Goal: Task Accomplishment & Management: Manage account settings

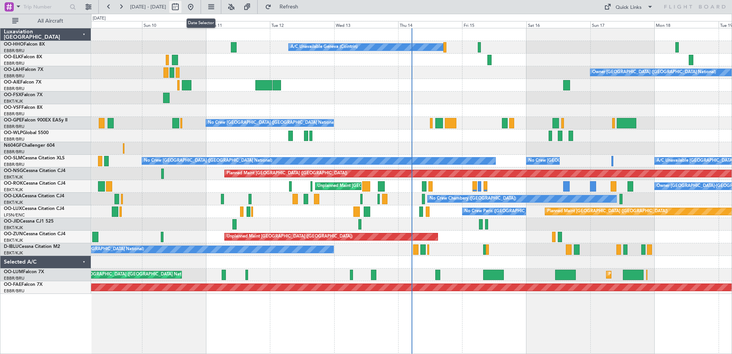
click at [182, 3] on button at bounding box center [175, 7] width 12 height 12
select select "8"
select select "2025"
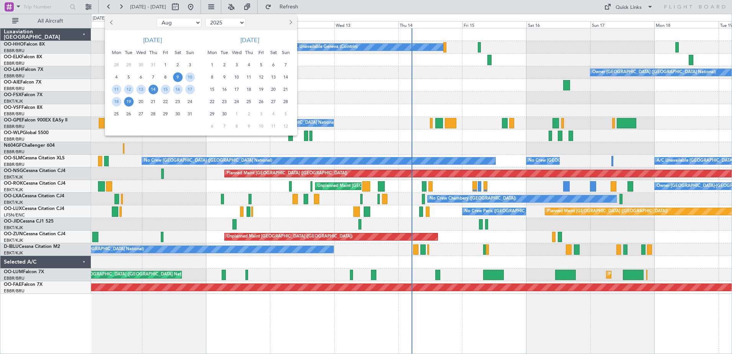
click at [153, 89] on span "14" at bounding box center [154, 90] width 10 height 10
click at [153, 90] on span "14" at bounding box center [154, 90] width 10 height 10
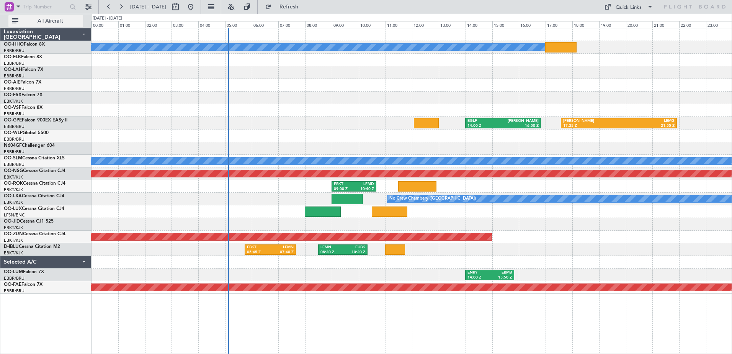
click at [78, 18] on span "All Aircraft" at bounding box center [50, 20] width 61 height 5
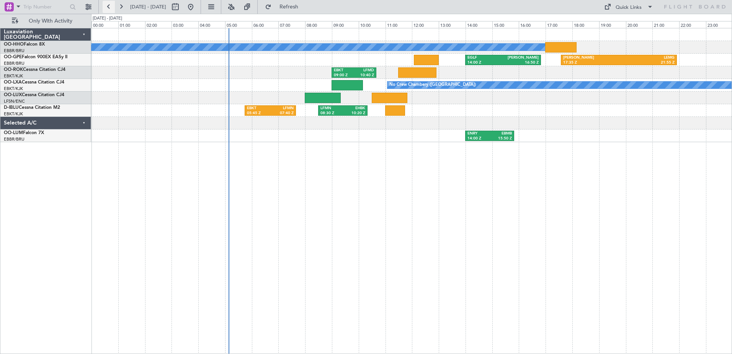
click at [109, 4] on button at bounding box center [109, 7] width 12 height 12
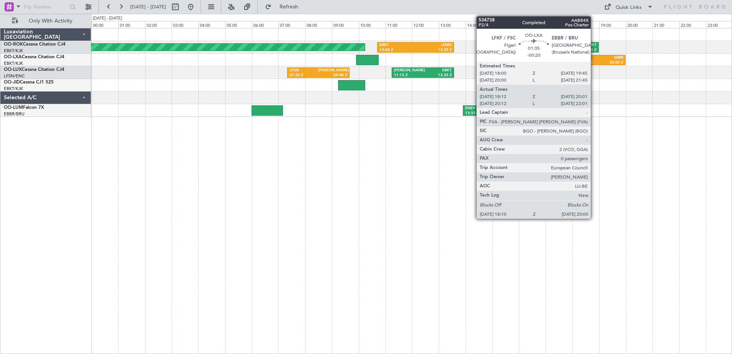
click at [595, 61] on div "18:10 Z" at bounding box center [590, 62] width 22 height 5
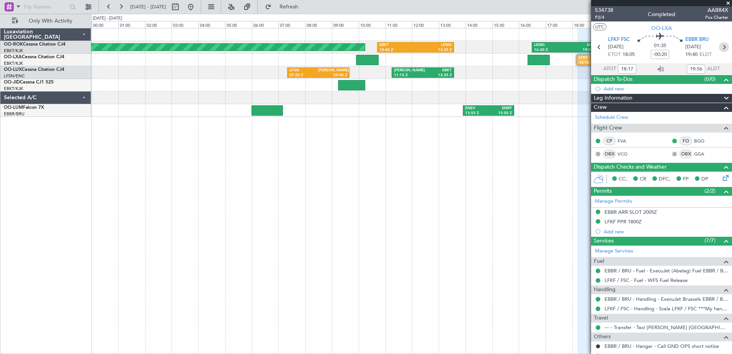
click at [719, 46] on icon at bounding box center [724, 47] width 10 height 10
type input "+00:05"
type input "3"
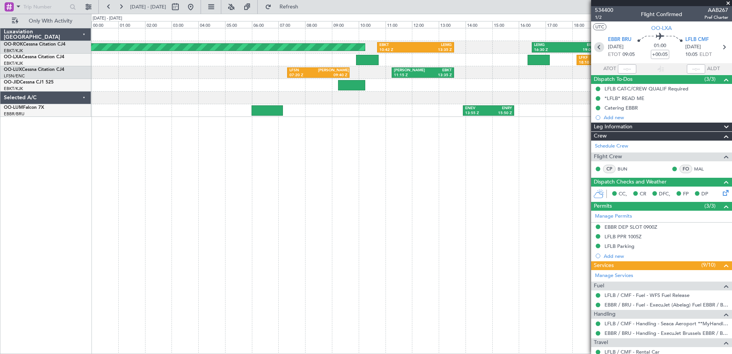
click at [596, 46] on icon at bounding box center [600, 47] width 10 height 10
type input "-00:20"
type input "18:17"
type input "19:56"
type input "0"
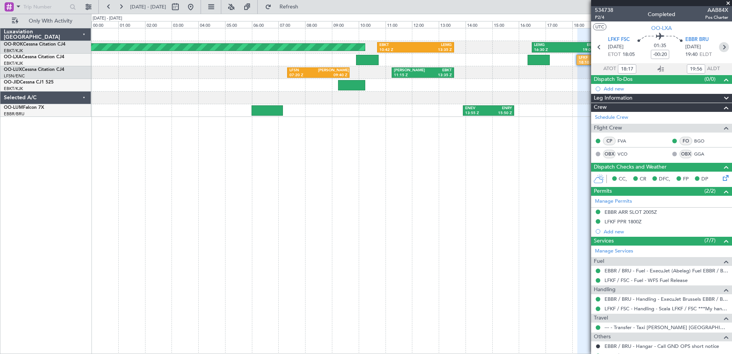
click at [721, 47] on icon at bounding box center [724, 47] width 10 height 10
type input "+00:05"
type input "3"
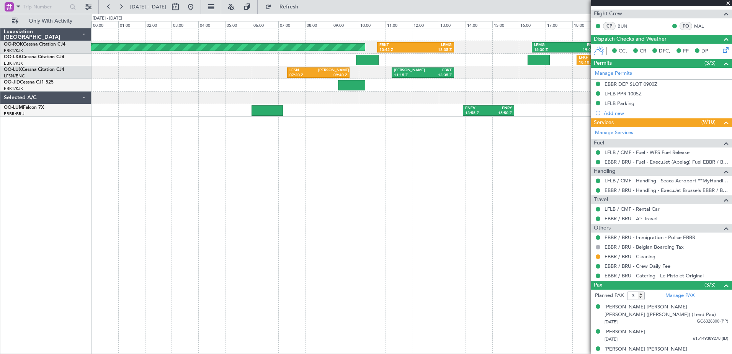
scroll to position [150, 0]
